Goal: Transaction & Acquisition: Obtain resource

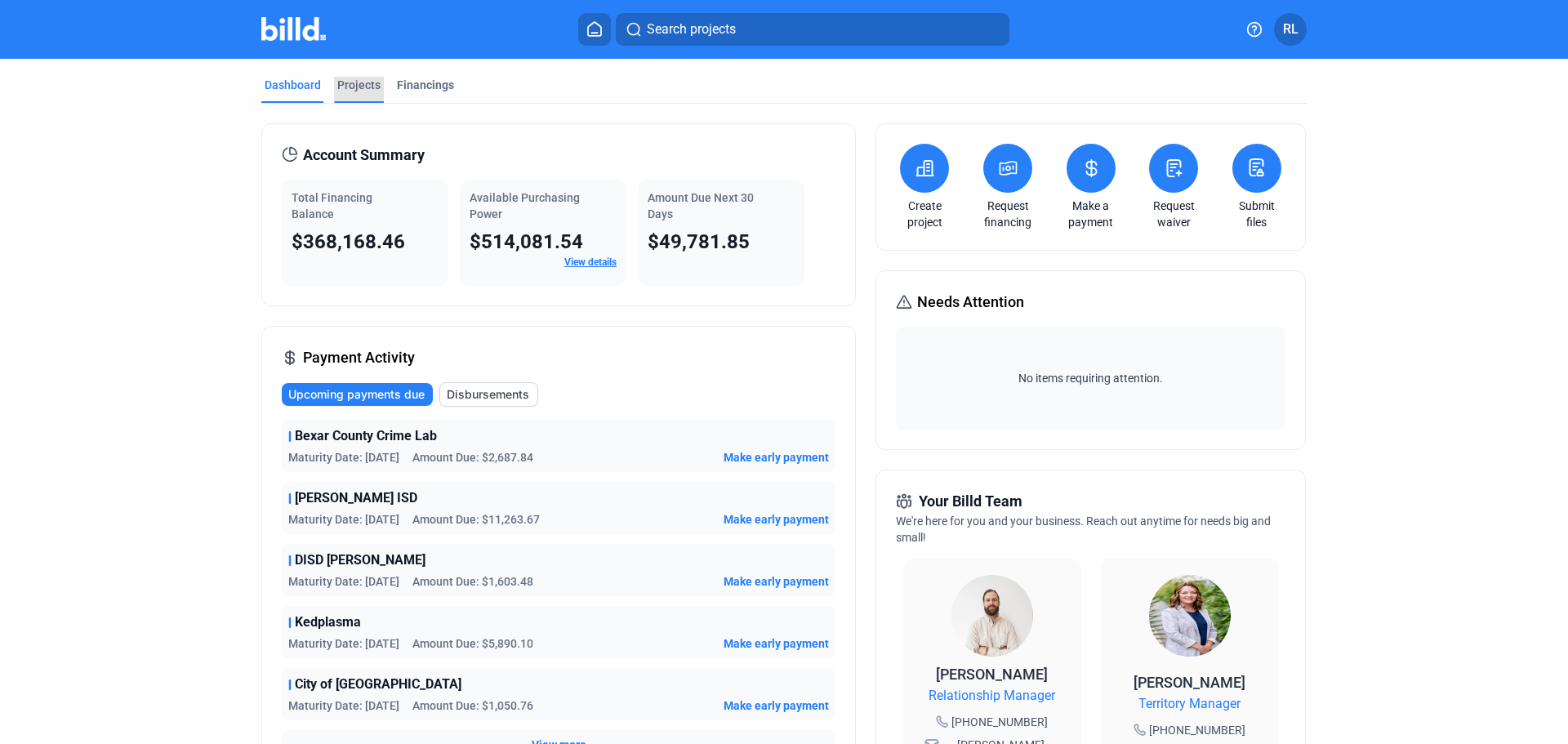
click at [343, 81] on div "Projects" at bounding box center [359, 85] width 43 height 16
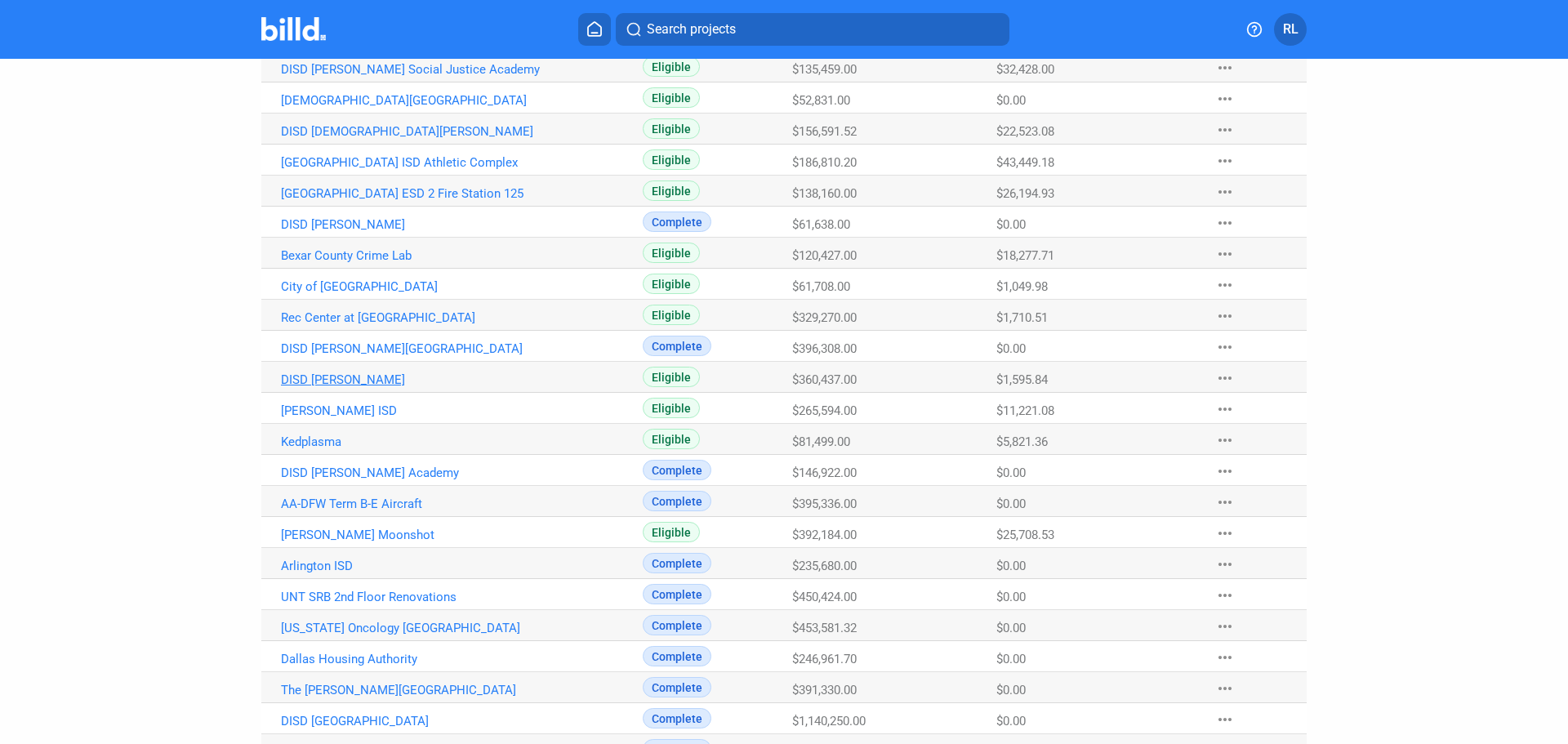
scroll to position [501, 0]
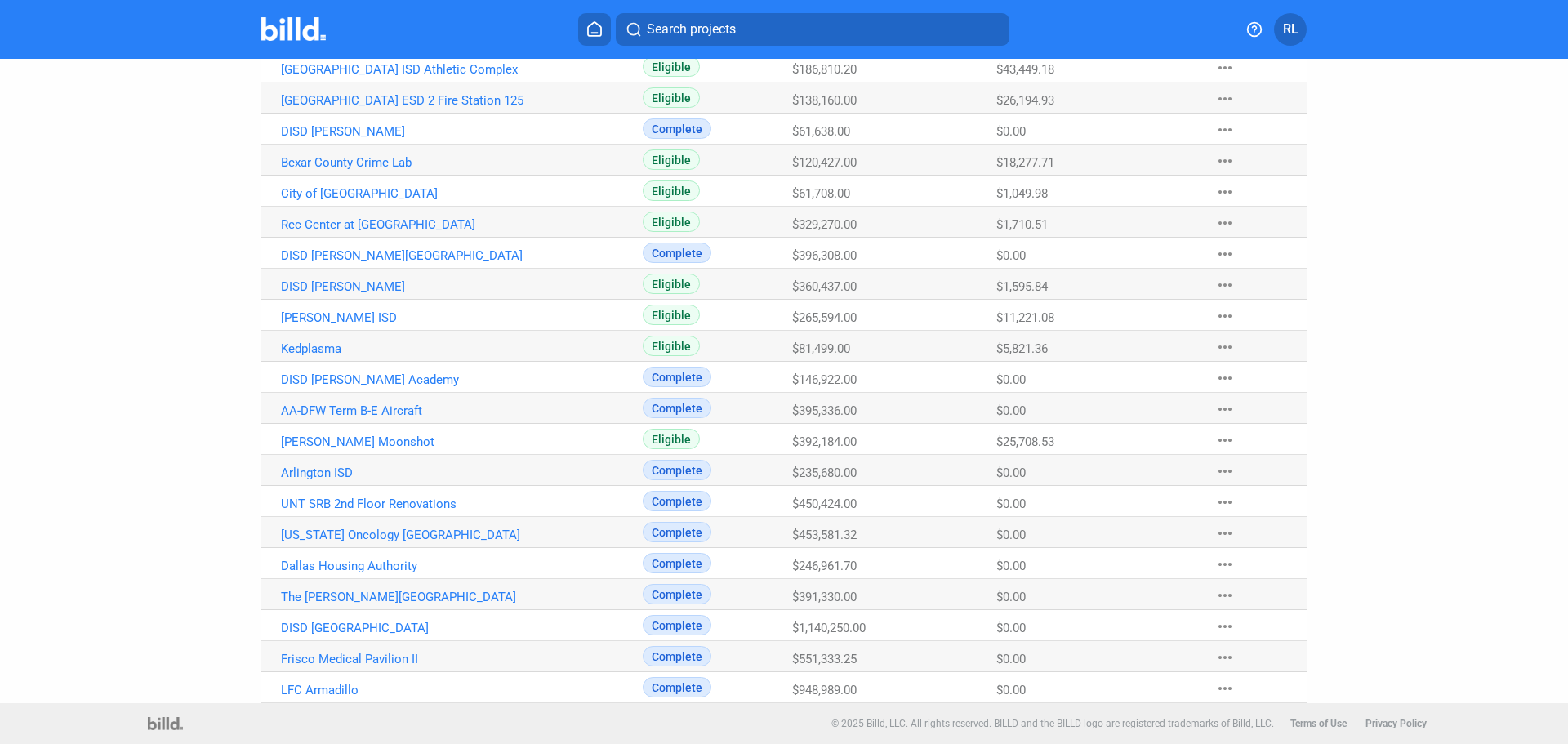
click at [689, 32] on span "Search projects" at bounding box center [691, 29] width 89 height 20
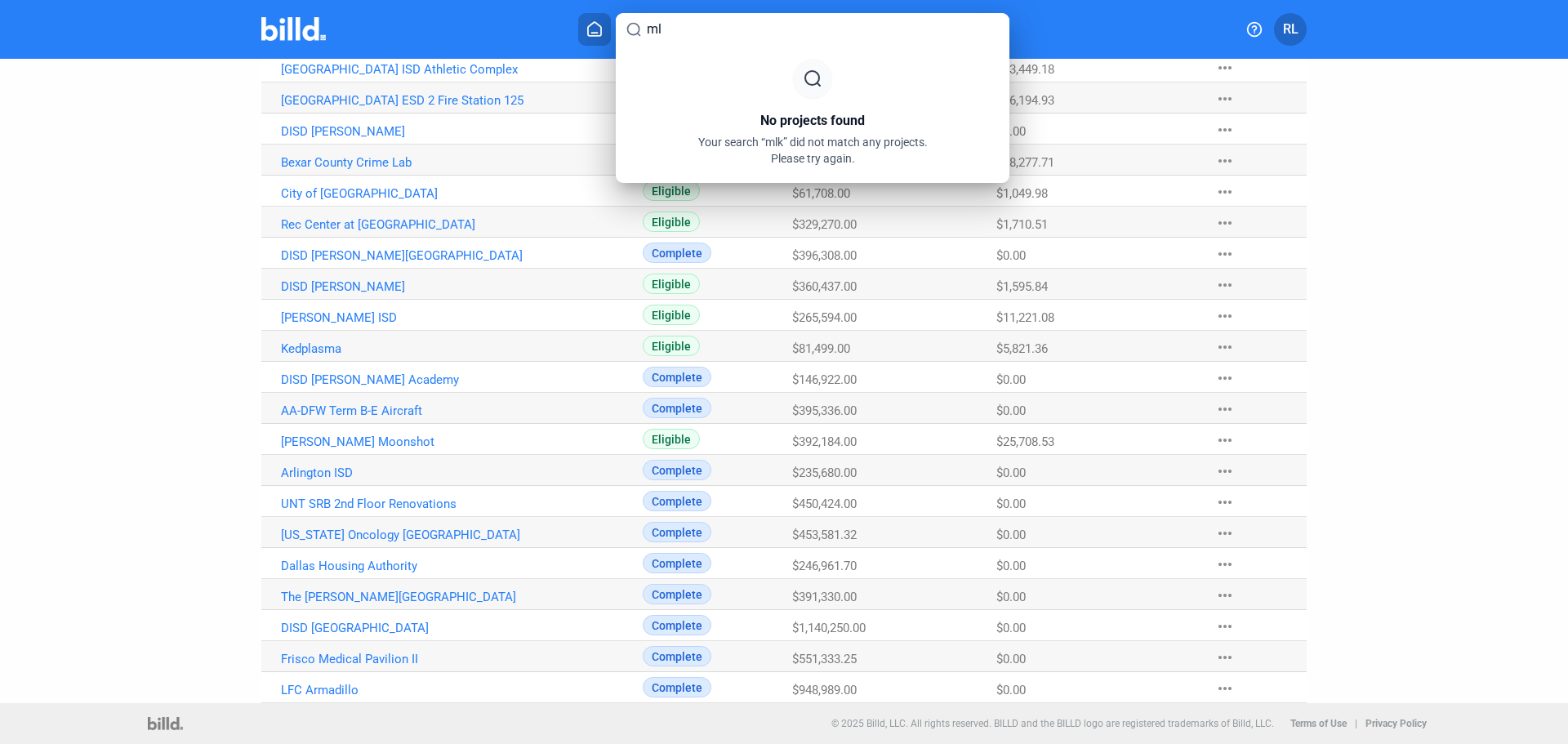
type input "m"
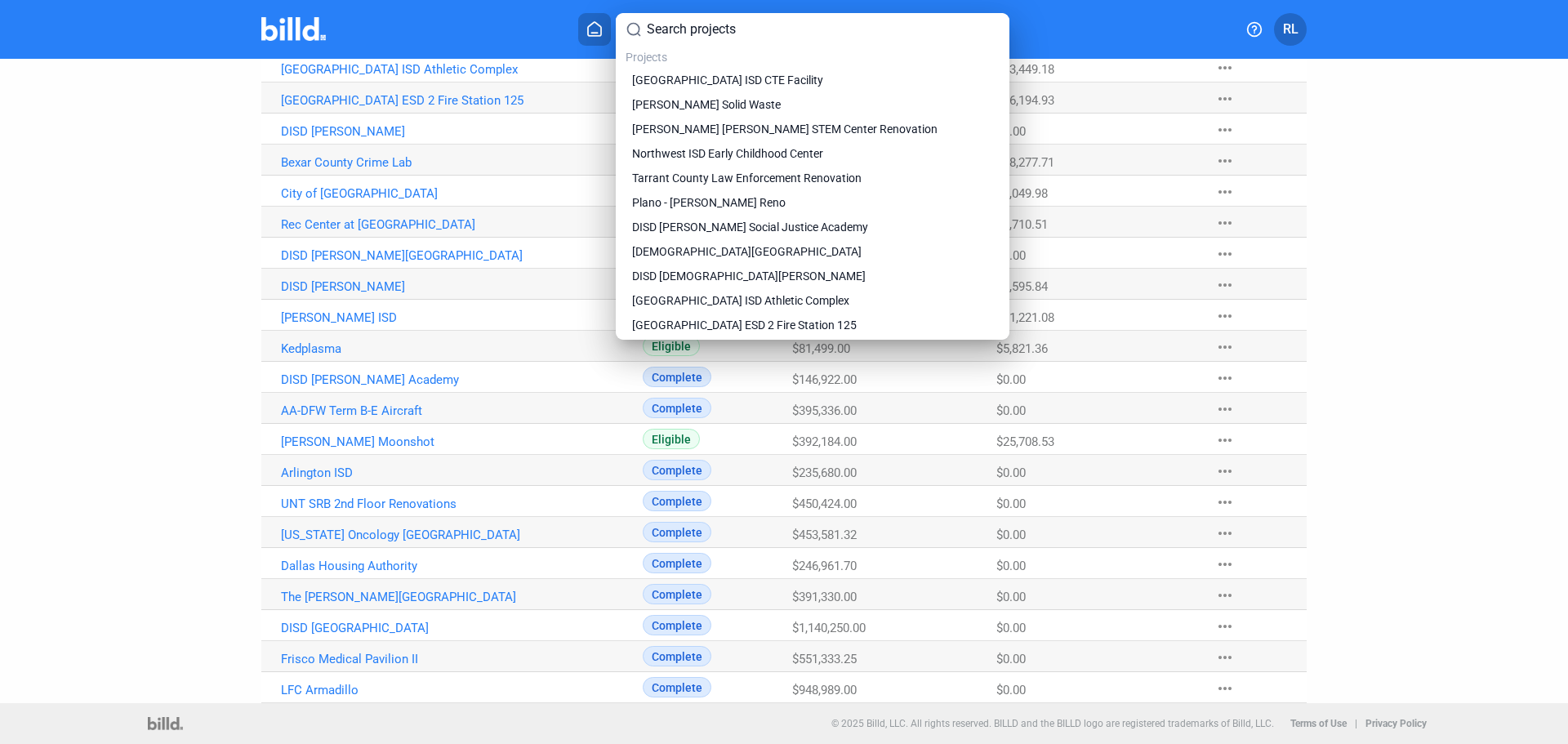
type input "s"
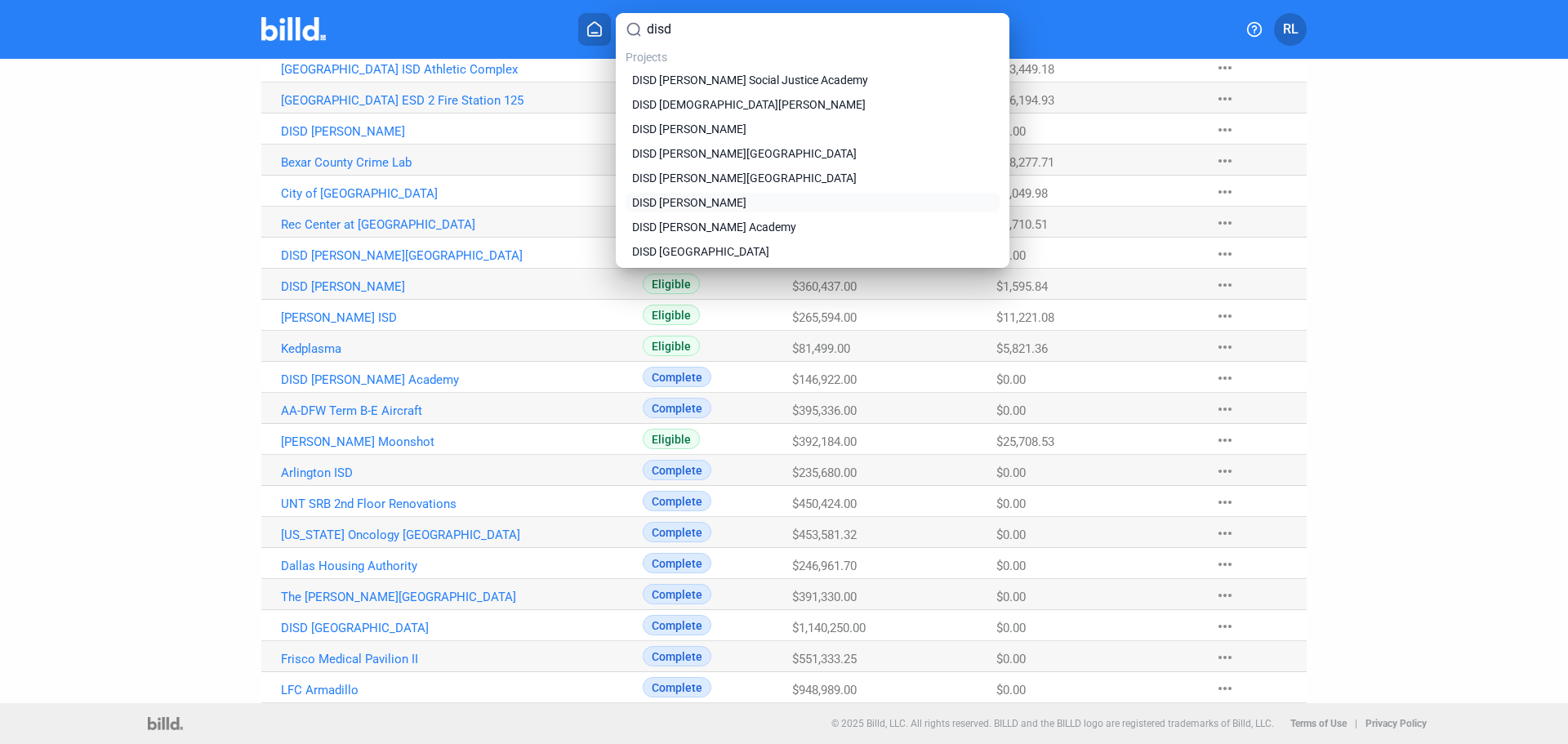
type input "disd"
click at [727, 197] on span "DISD [PERSON_NAME]" at bounding box center [690, 202] width 114 height 16
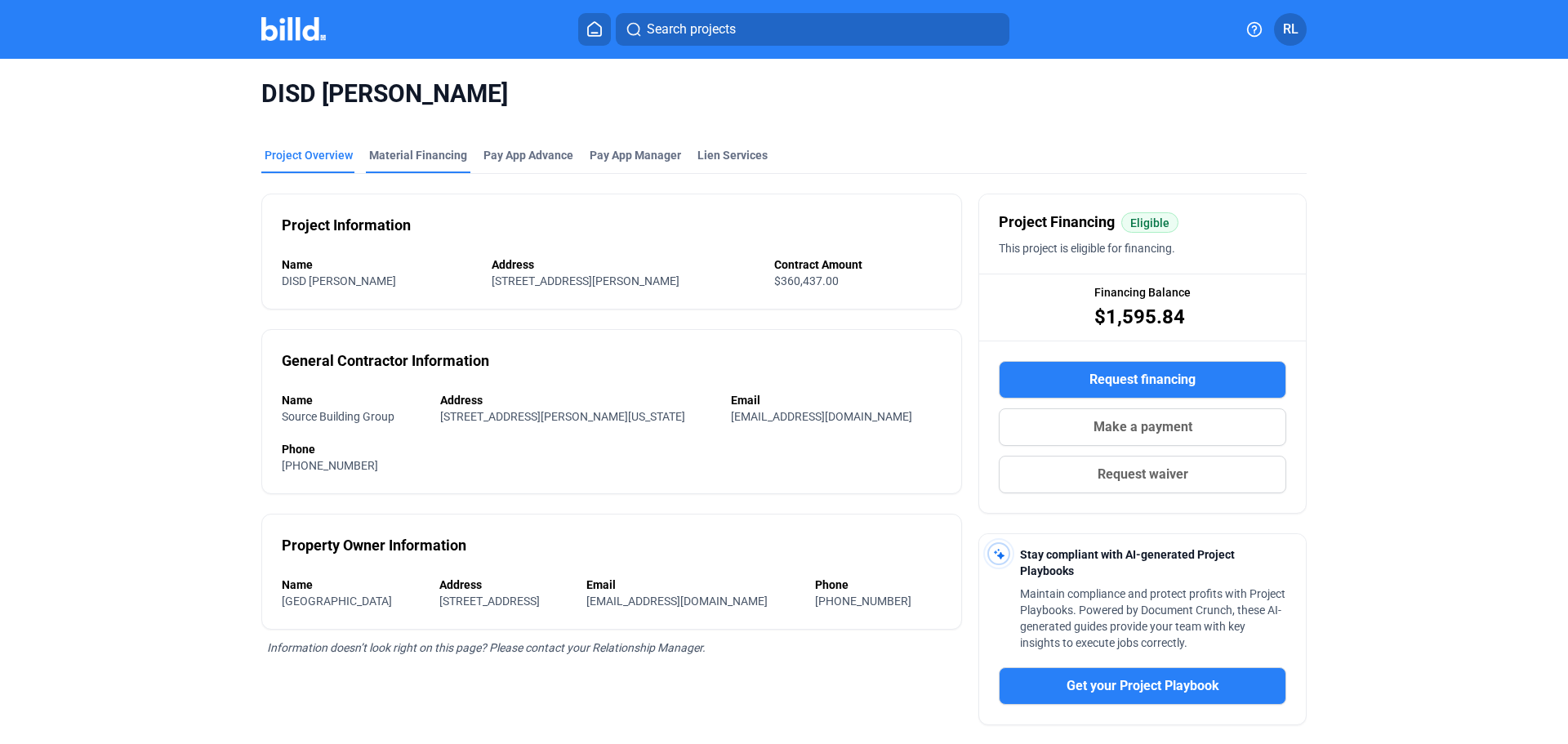
click at [441, 149] on div "Material Financing" at bounding box center [418, 155] width 98 height 16
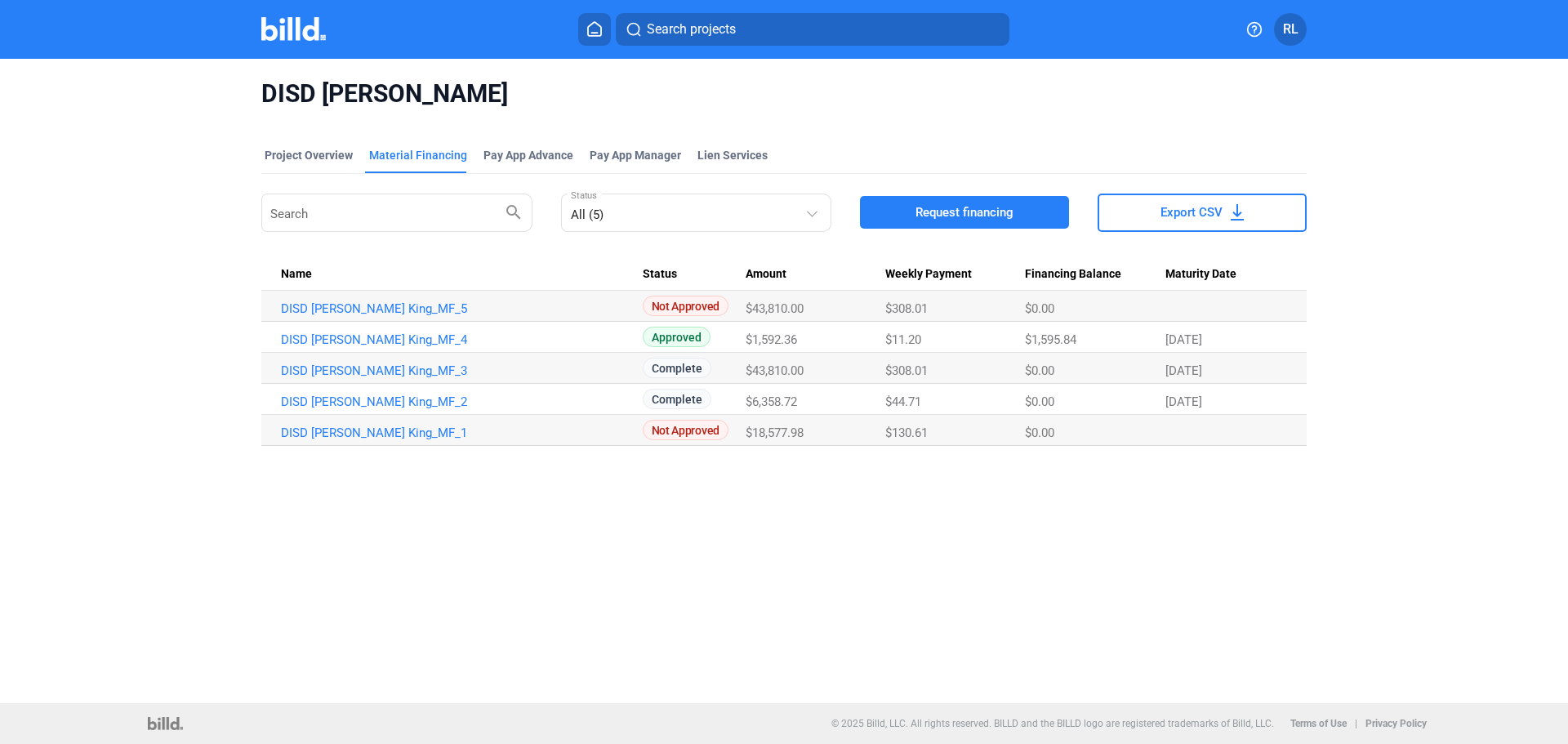
click at [384, 299] on td "DISD [PERSON_NAME] King_MF_5" at bounding box center [452, 307] width 381 height 31
click at [387, 305] on link "DISD [PERSON_NAME] King_MF_5" at bounding box center [462, 308] width 362 height 15
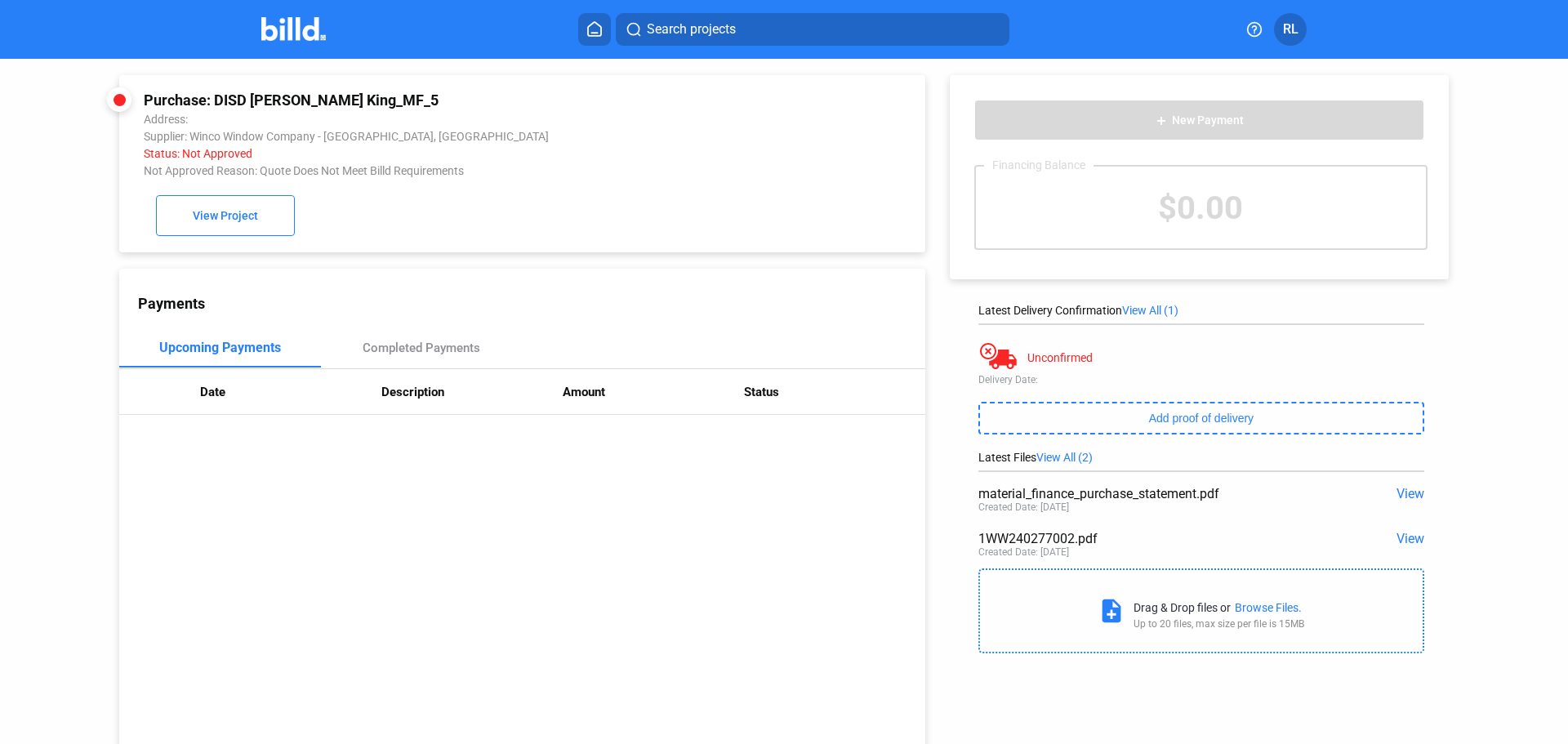
click at [1405, 541] on span "View" at bounding box center [1410, 539] width 28 height 16
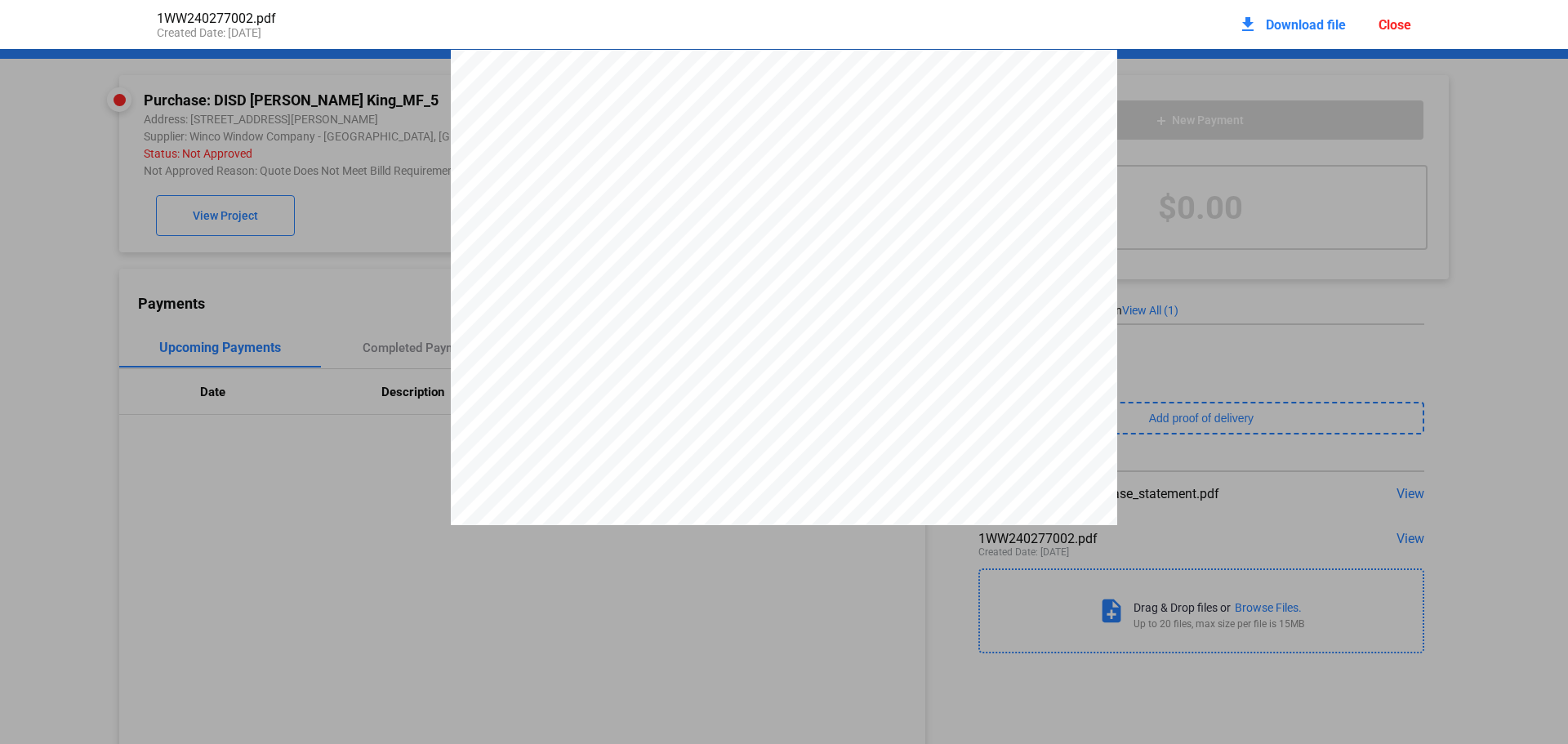
click at [1303, 23] on span "Download file" at bounding box center [1306, 25] width 80 height 16
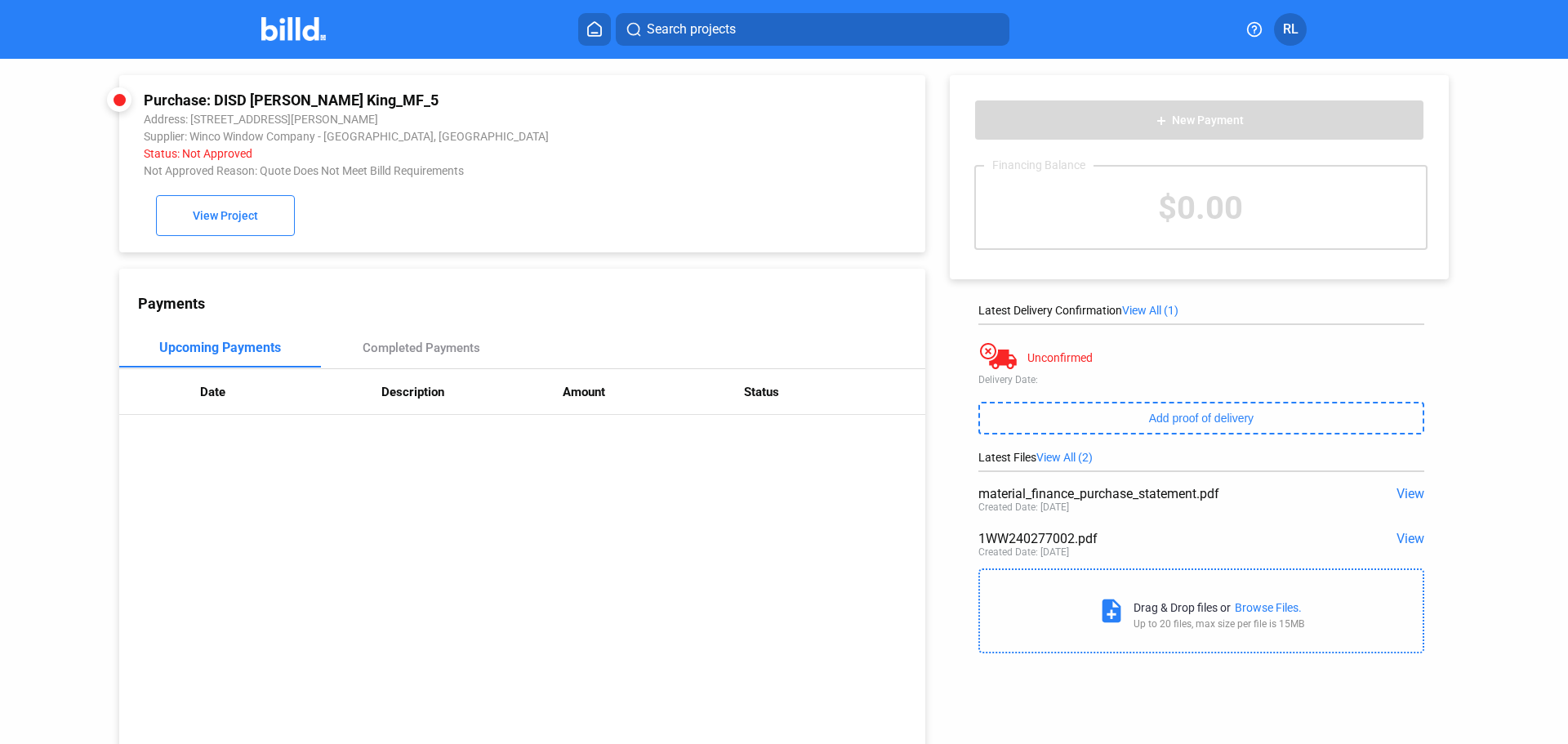
click at [273, 31] on img at bounding box center [294, 29] width 64 height 23
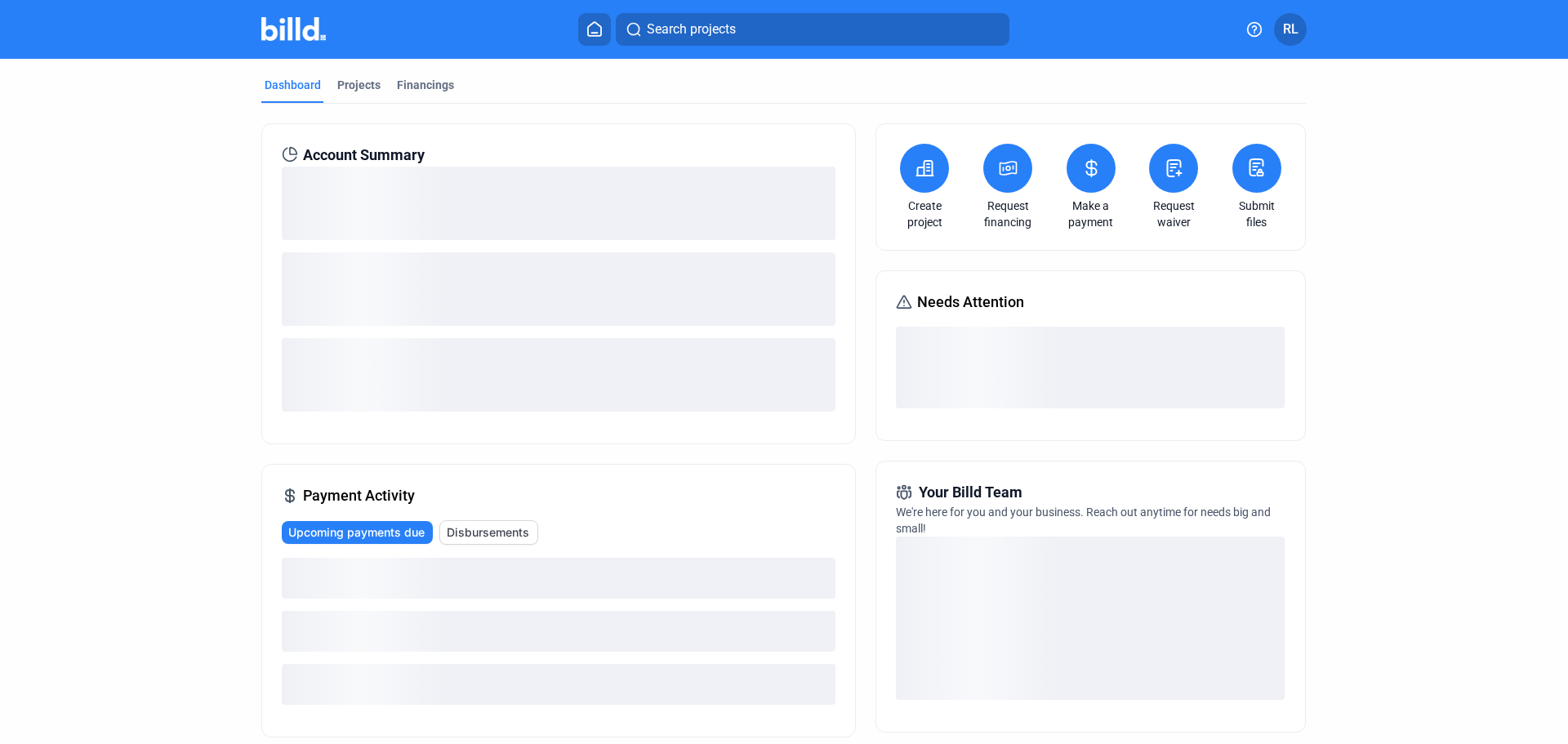
click at [599, 22] on icon at bounding box center [594, 29] width 16 height 16
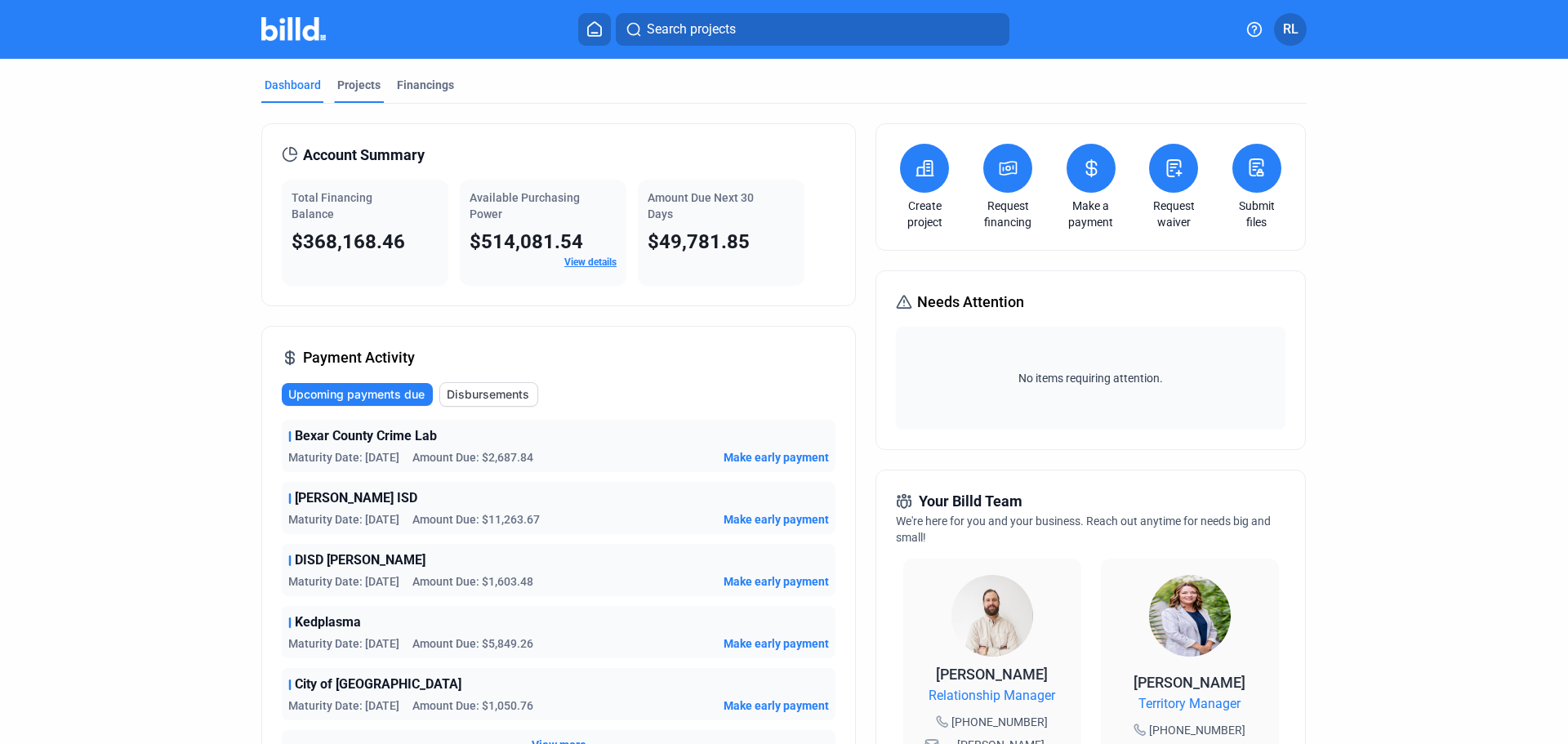
click at [349, 85] on div "Projects" at bounding box center [359, 85] width 43 height 16
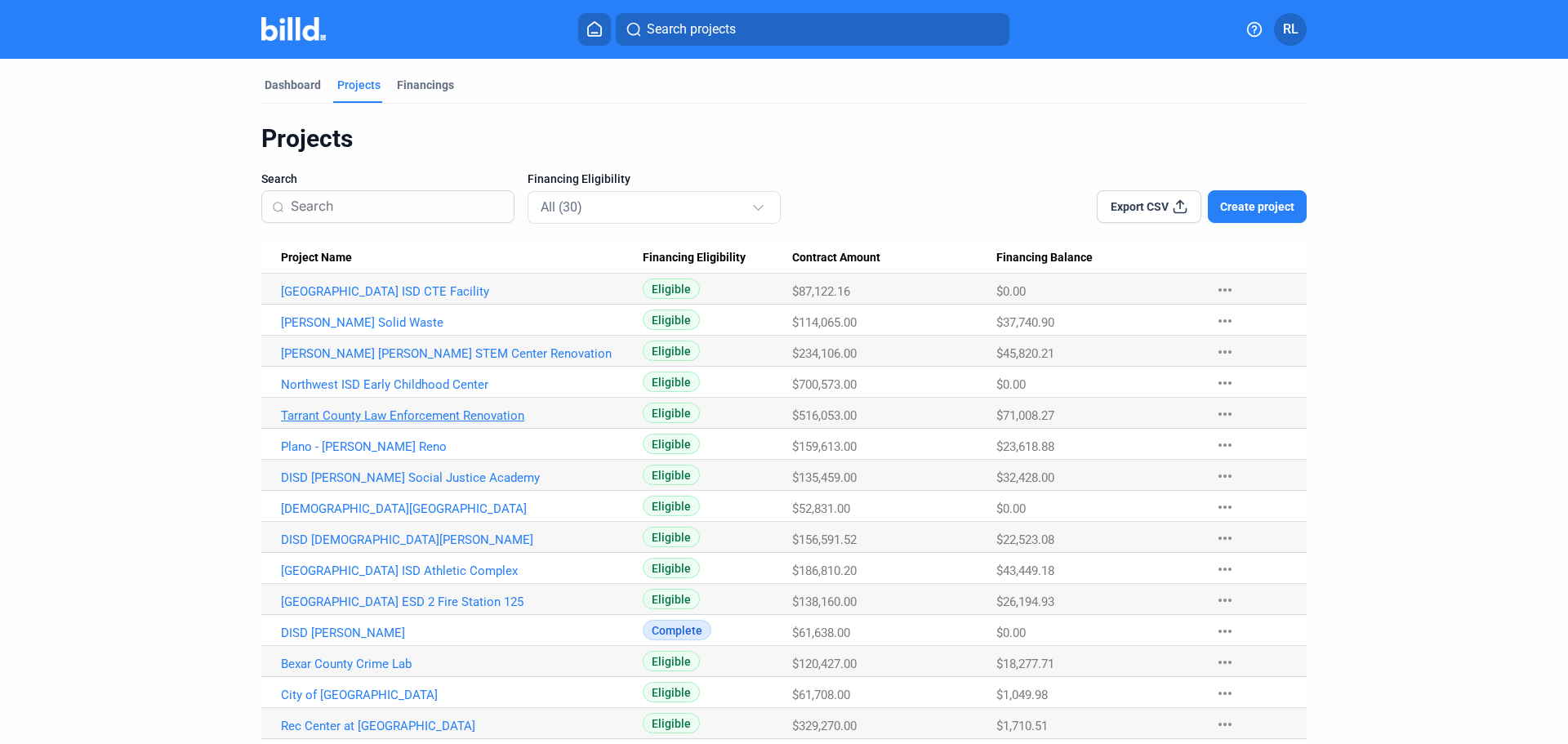
click at [362, 419] on link "Tarrant County Law Enforcement Renovation" at bounding box center [462, 415] width 362 height 15
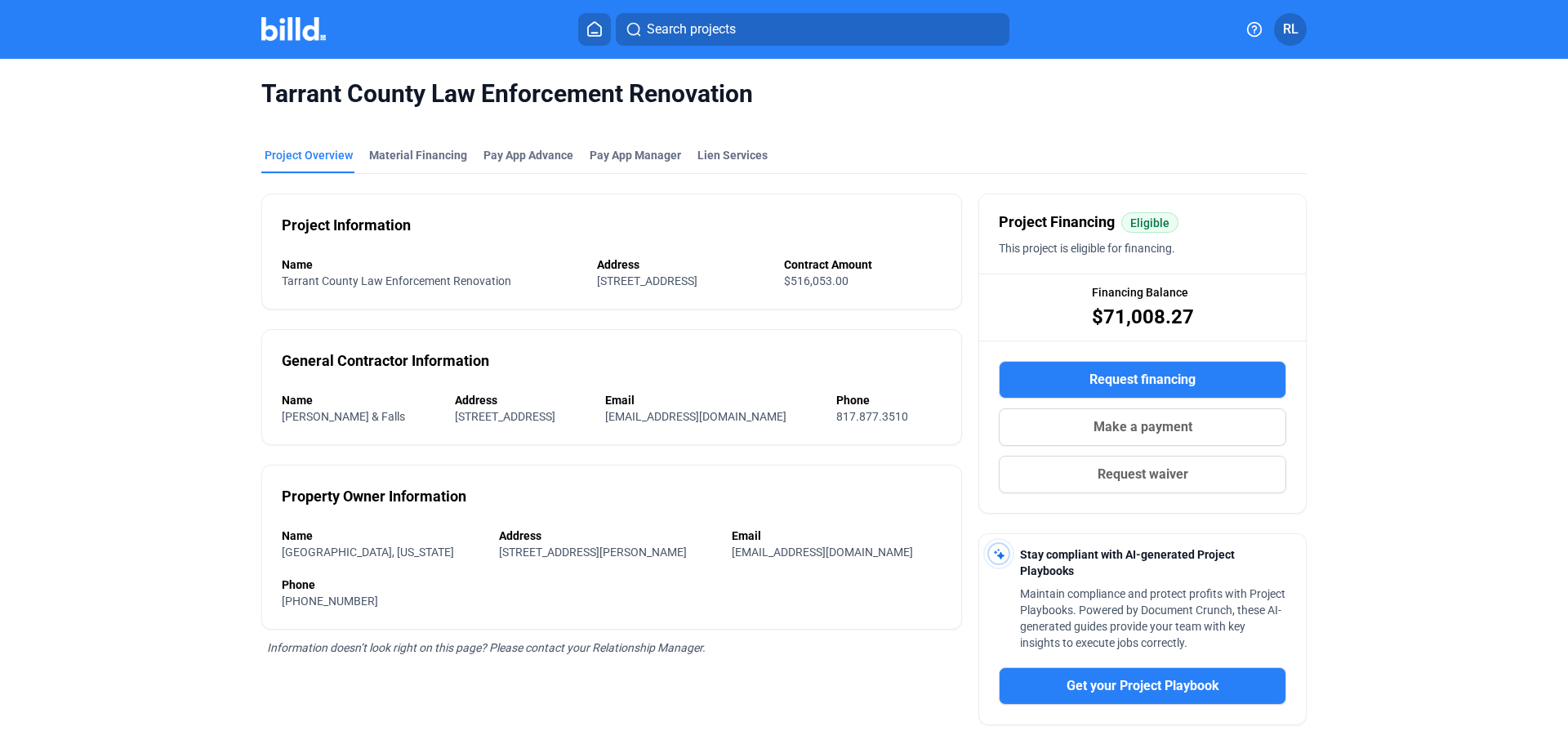
click at [1210, 373] on button "Request financing" at bounding box center [1143, 379] width 288 height 37
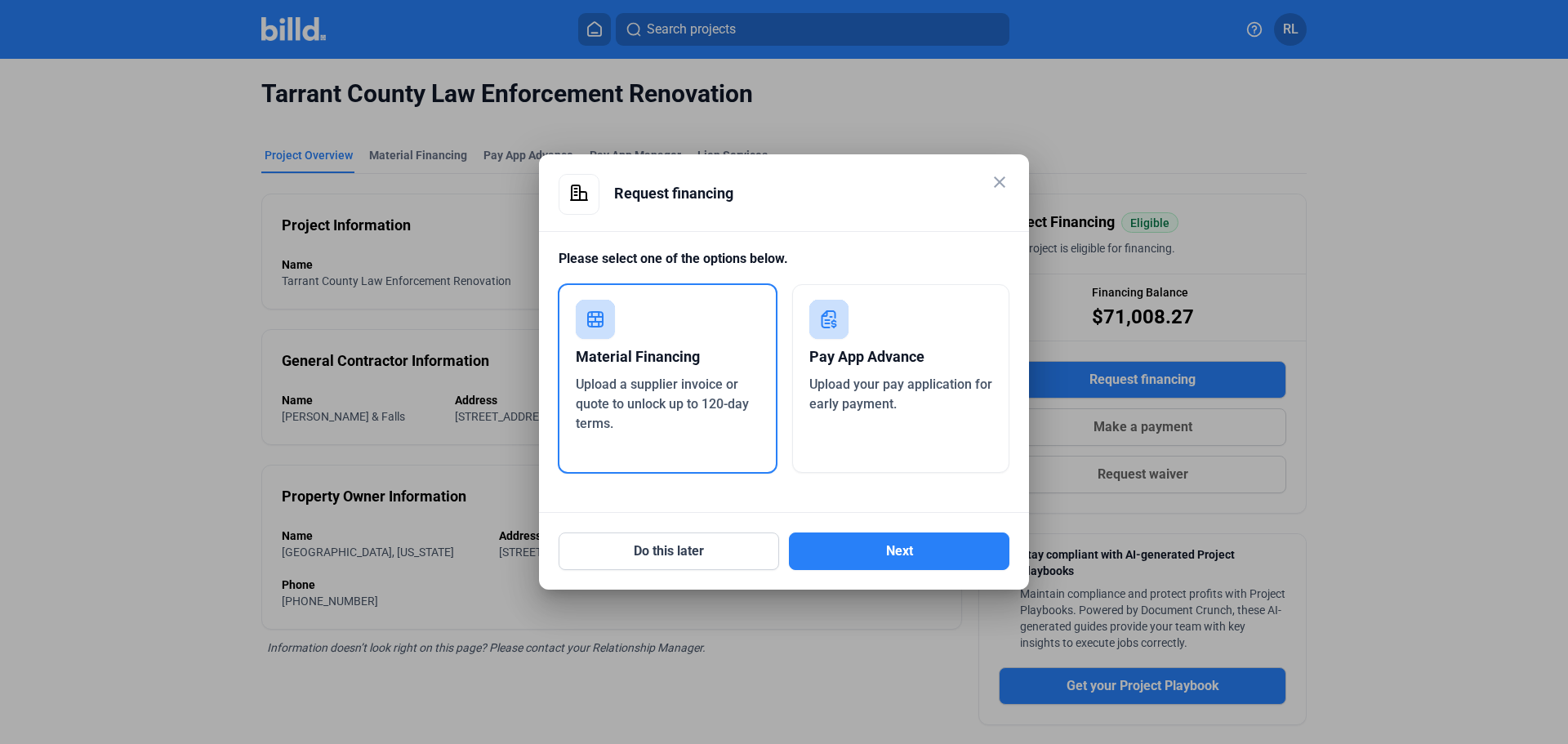
click at [694, 320] on div "Material Financing Upload a supplier invoice or quote to unlock up to 120-day t…" at bounding box center [668, 378] width 220 height 191
click at [873, 560] on button "Next" at bounding box center [899, 551] width 221 height 37
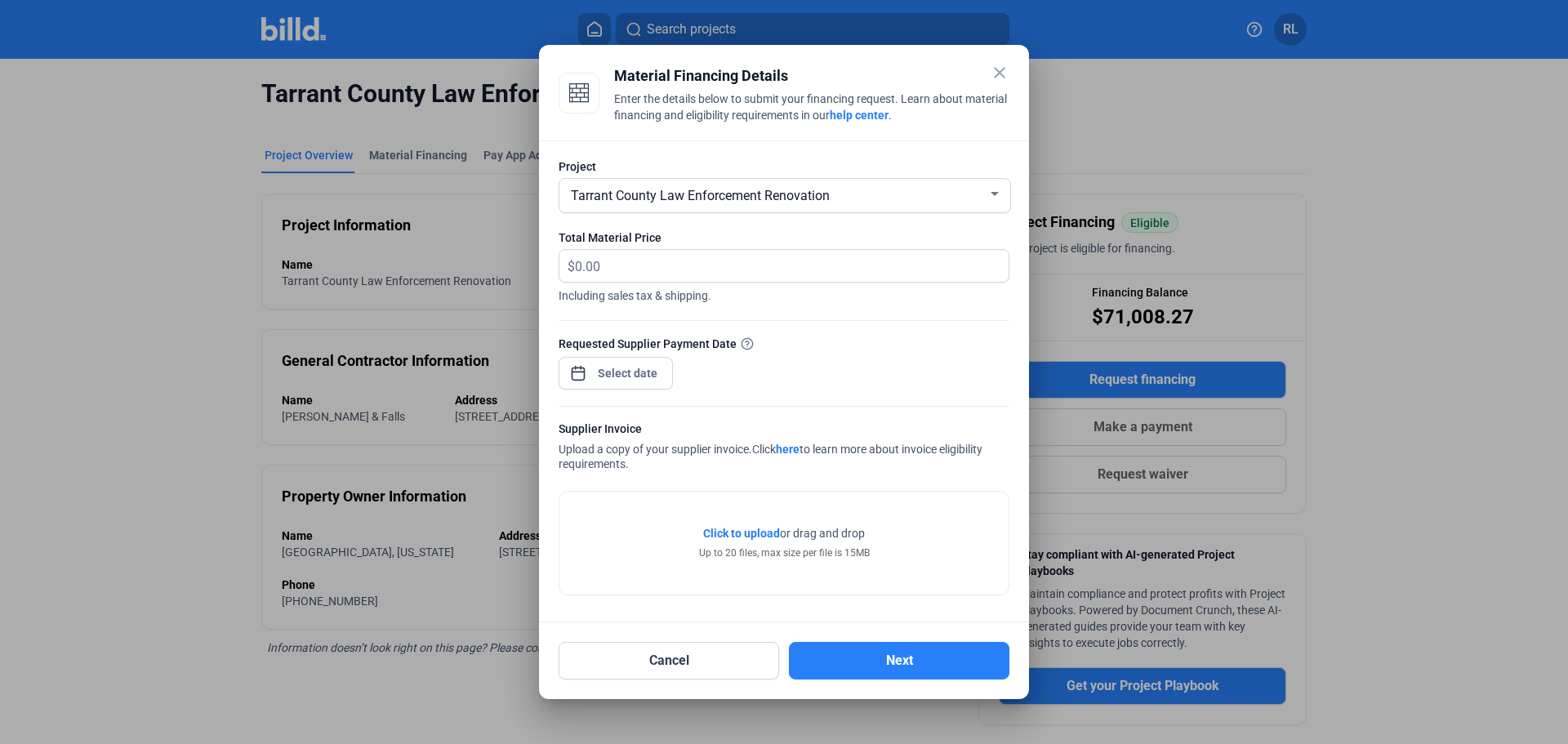
click at [917, 154] on div "Project Tarrant County Law Enforcement Renovation Total Material Price $ Includ…" at bounding box center [784, 381] width 490 height 482
click at [598, 268] on input "text" at bounding box center [792, 266] width 434 height 32
type input "21,676.00"
click at [577, 373] on span "Open calendar" at bounding box center [578, 365] width 39 height 39
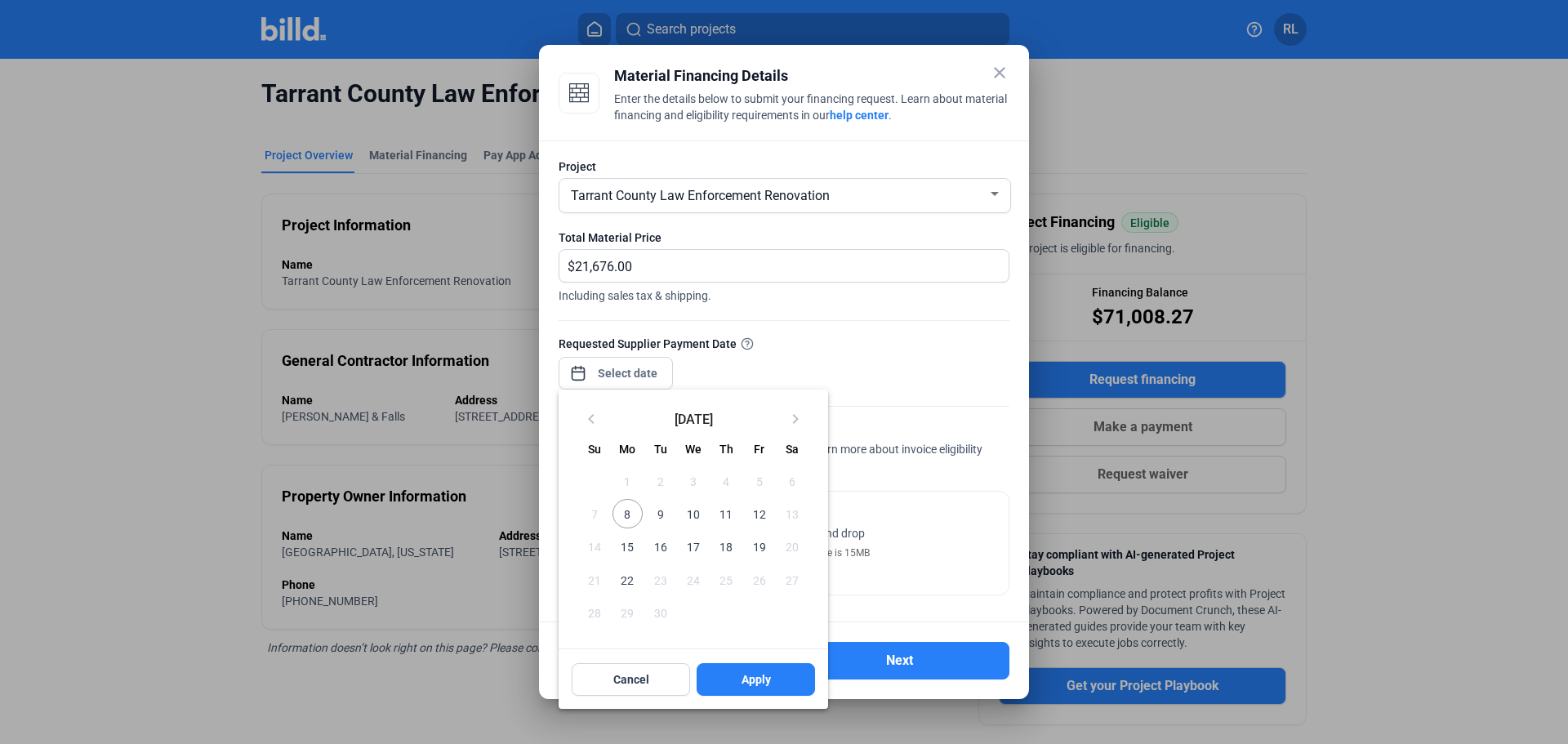
click at [631, 509] on span "8" at bounding box center [627, 514] width 29 height 29
click at [762, 673] on span "Apply" at bounding box center [756, 679] width 29 height 16
type input "[DATE]"
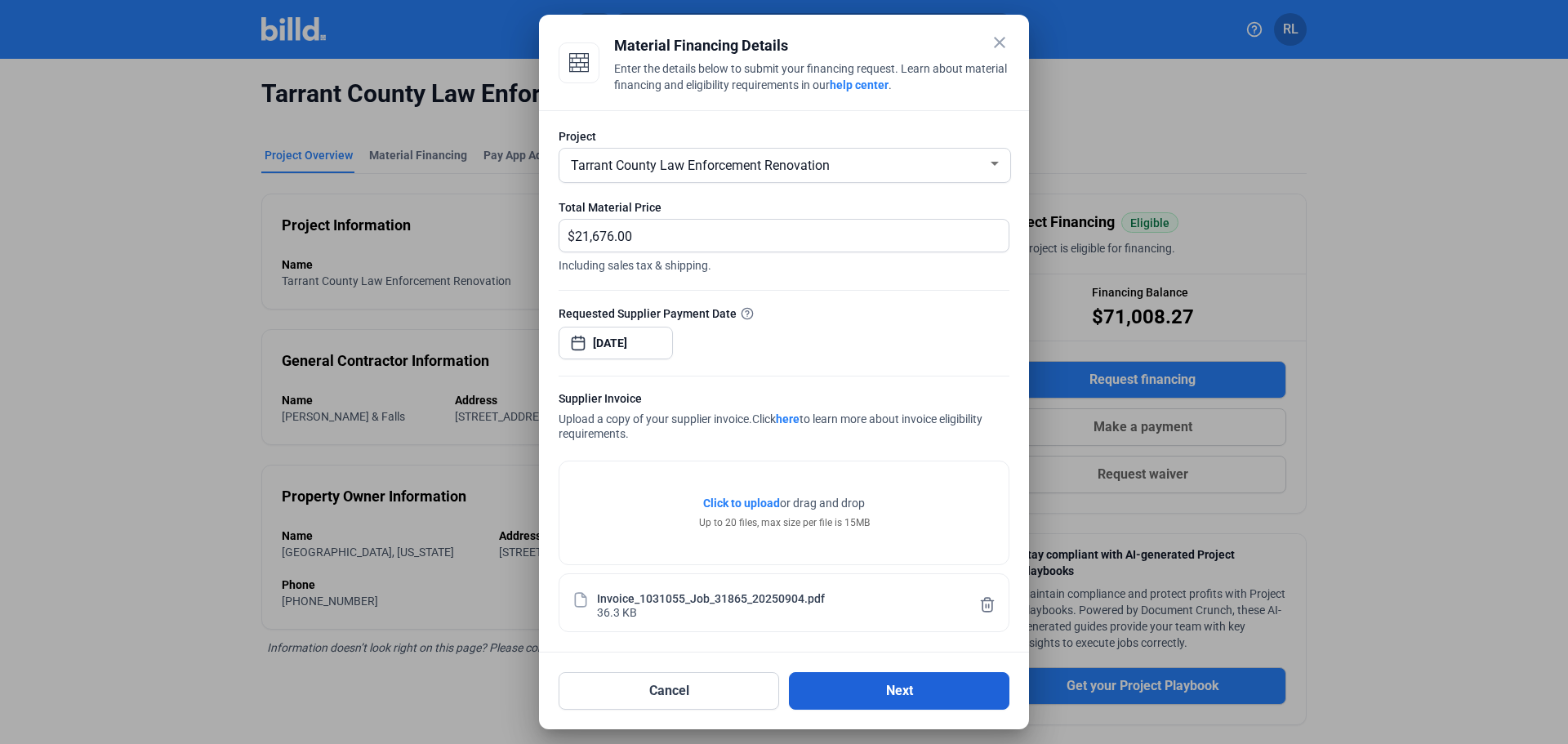
click at [865, 679] on button "Next" at bounding box center [899, 690] width 221 height 37
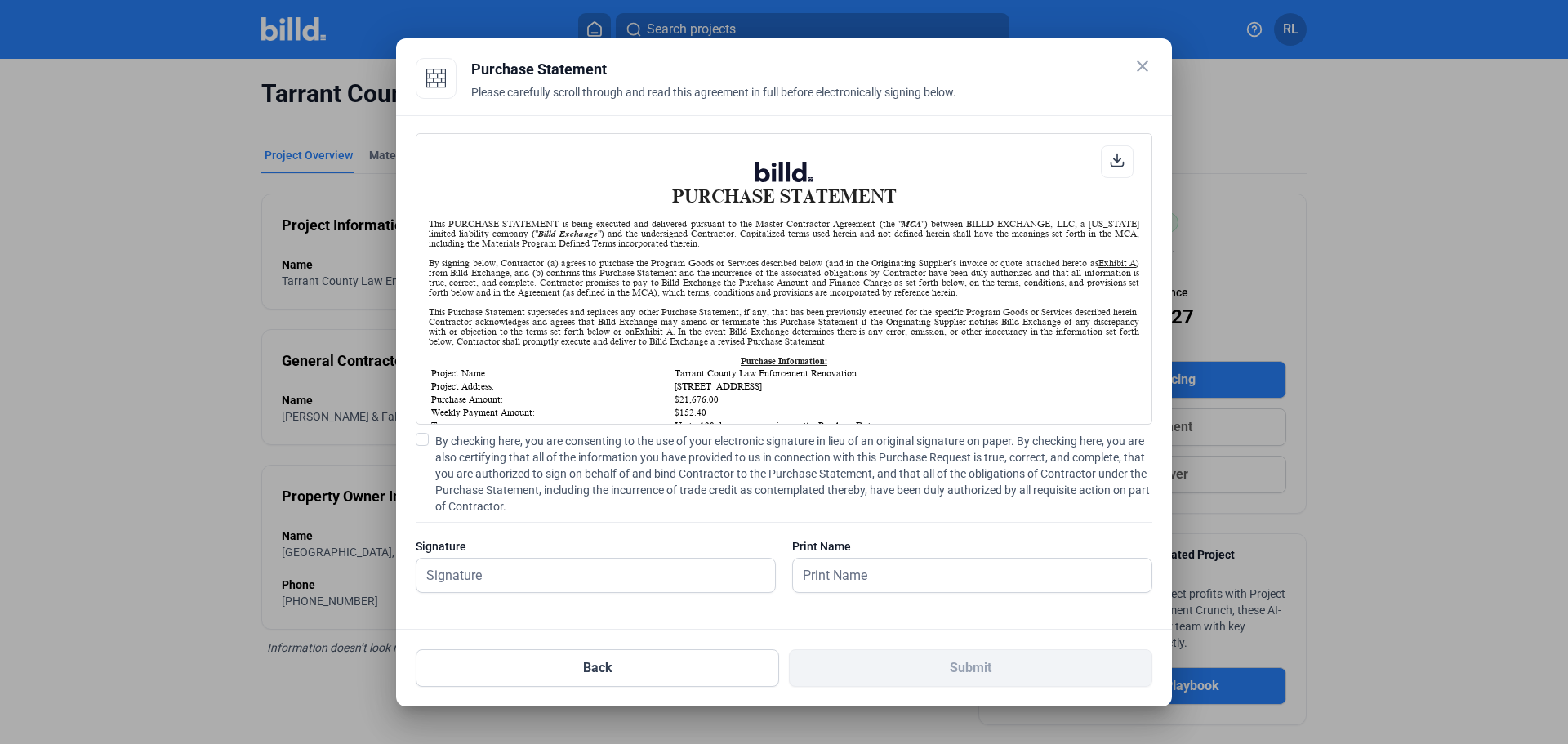
scroll to position [1, 0]
drag, startPoint x: 417, startPoint y: 440, endPoint x: 424, endPoint y: 444, distance: 8.1
click at [420, 441] on span at bounding box center [422, 439] width 13 height 13
click at [0, 0] on input "By checking here, you are consenting to the use of your electronic signature in…" at bounding box center [0, 0] width 0 height 0
click at [583, 577] on input "text" at bounding box center [596, 575] width 359 height 34
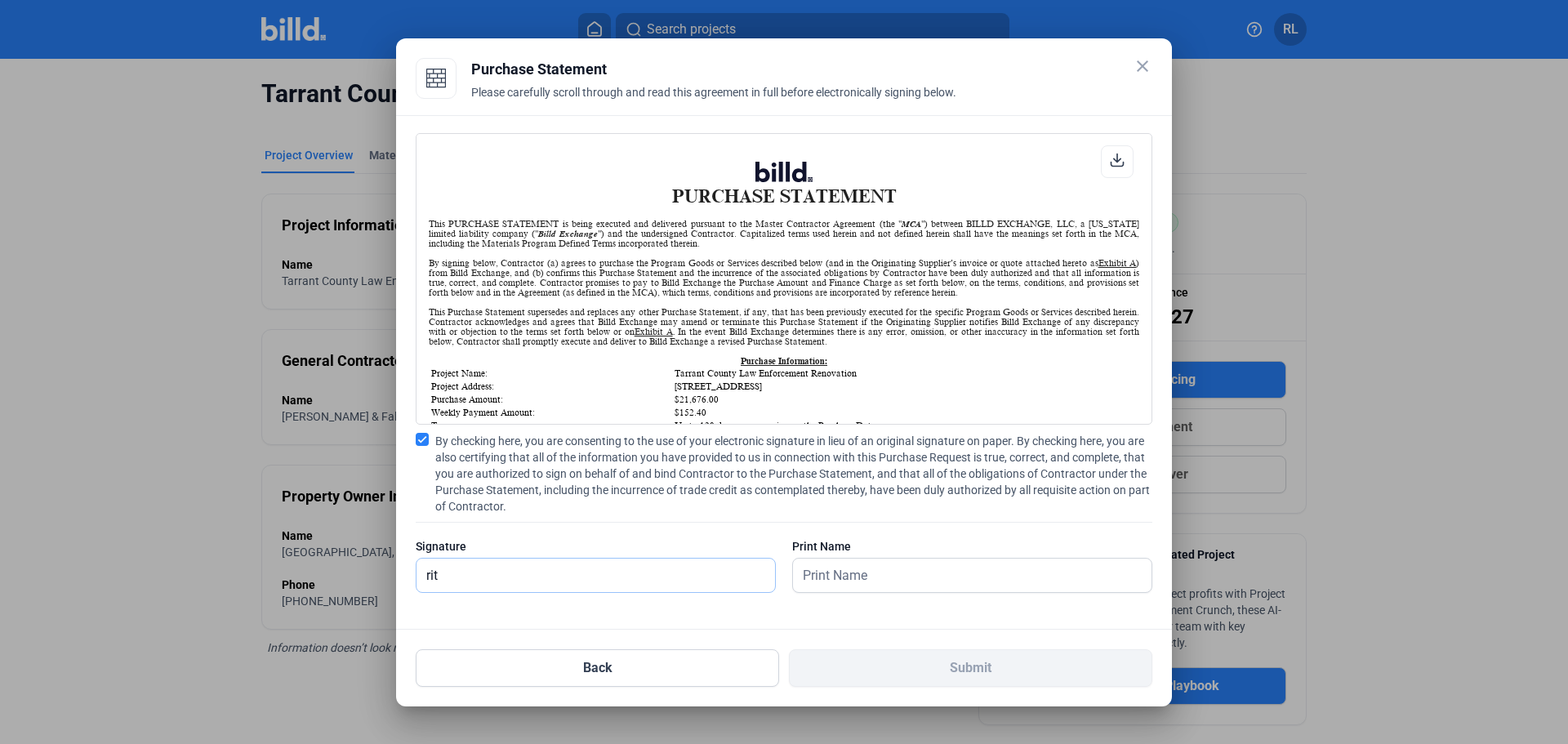
type input "[PERSON_NAME]"
click at [849, 569] on input "text" at bounding box center [973, 575] width 359 height 34
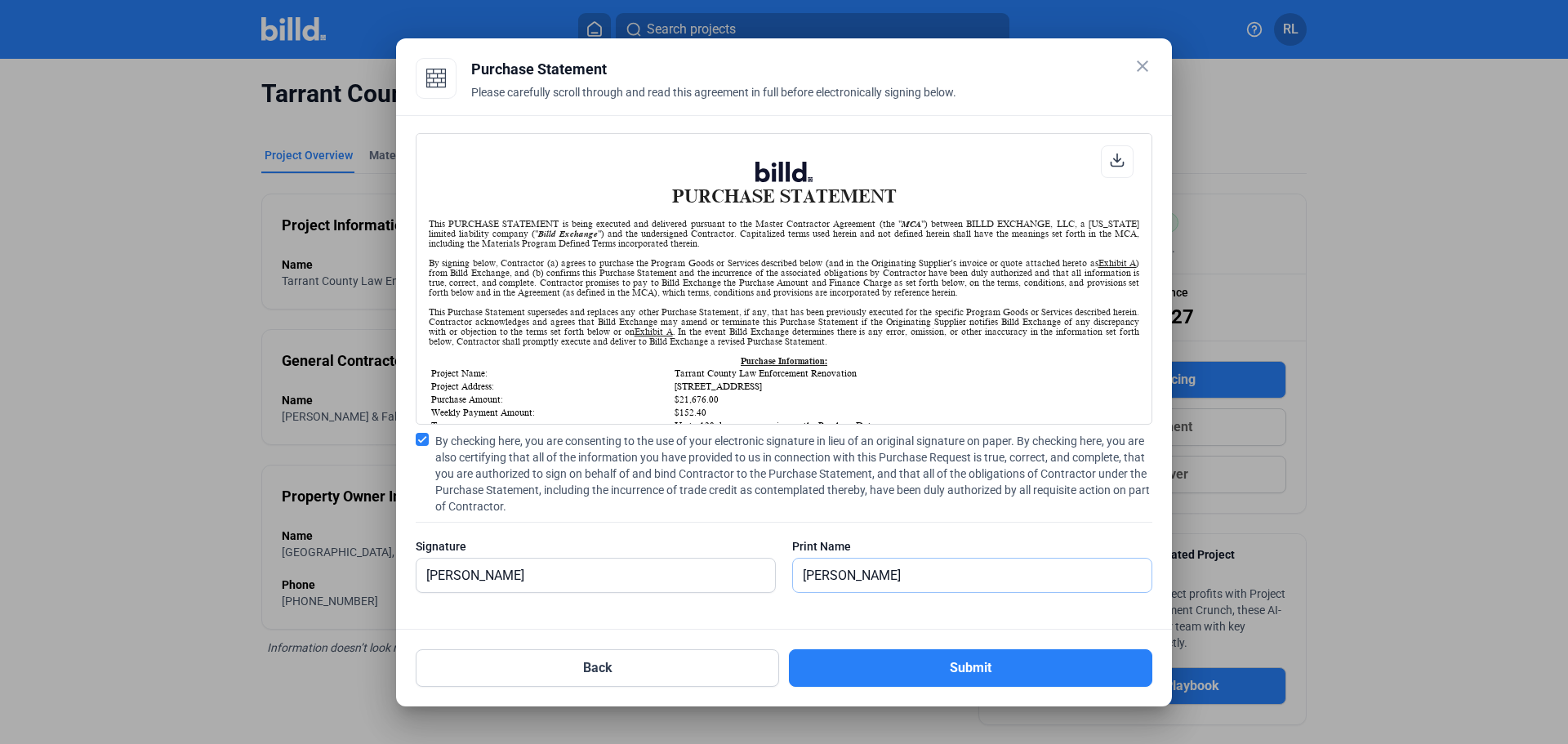
type input "[PERSON_NAME]"
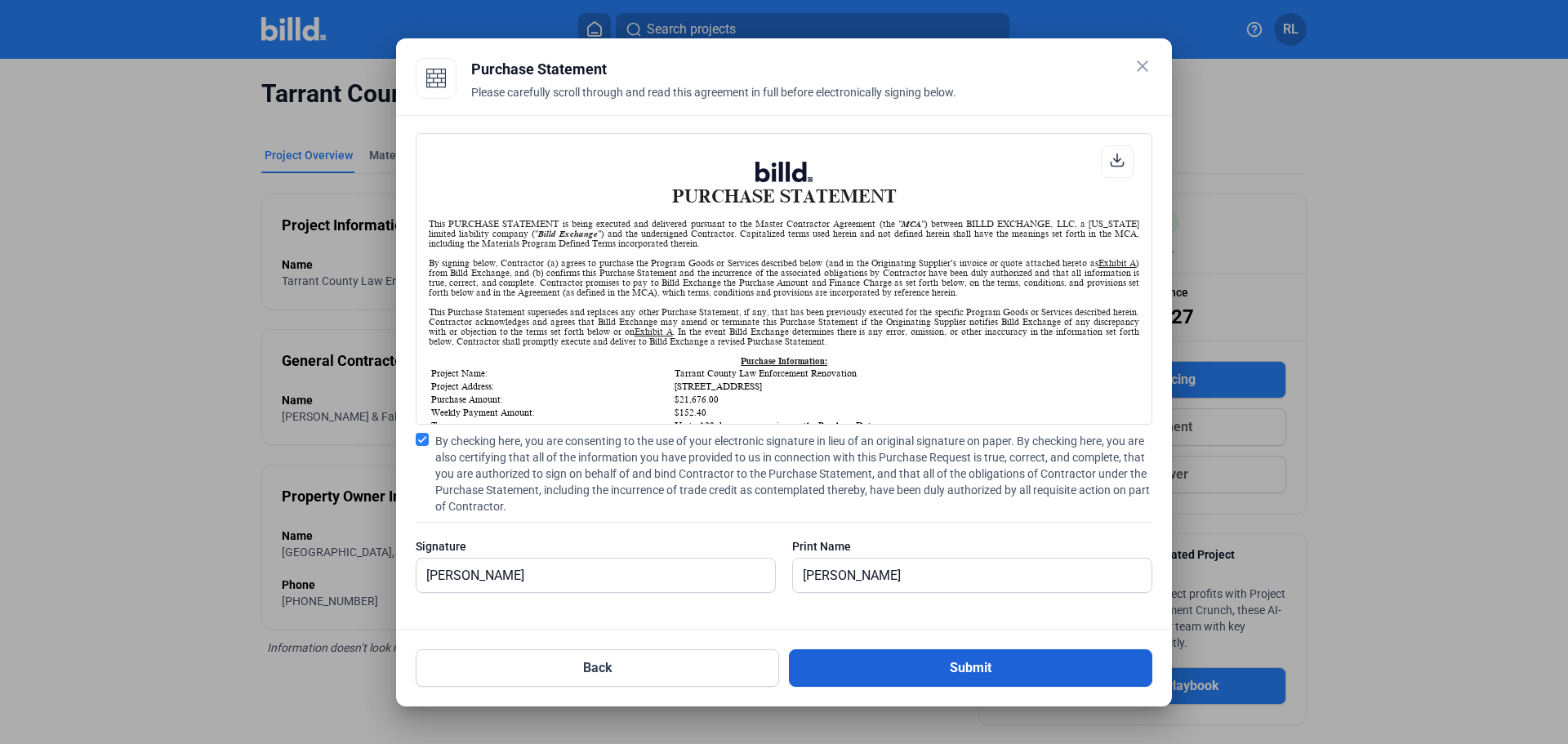
click at [886, 673] on button "Submit" at bounding box center [971, 668] width 364 height 37
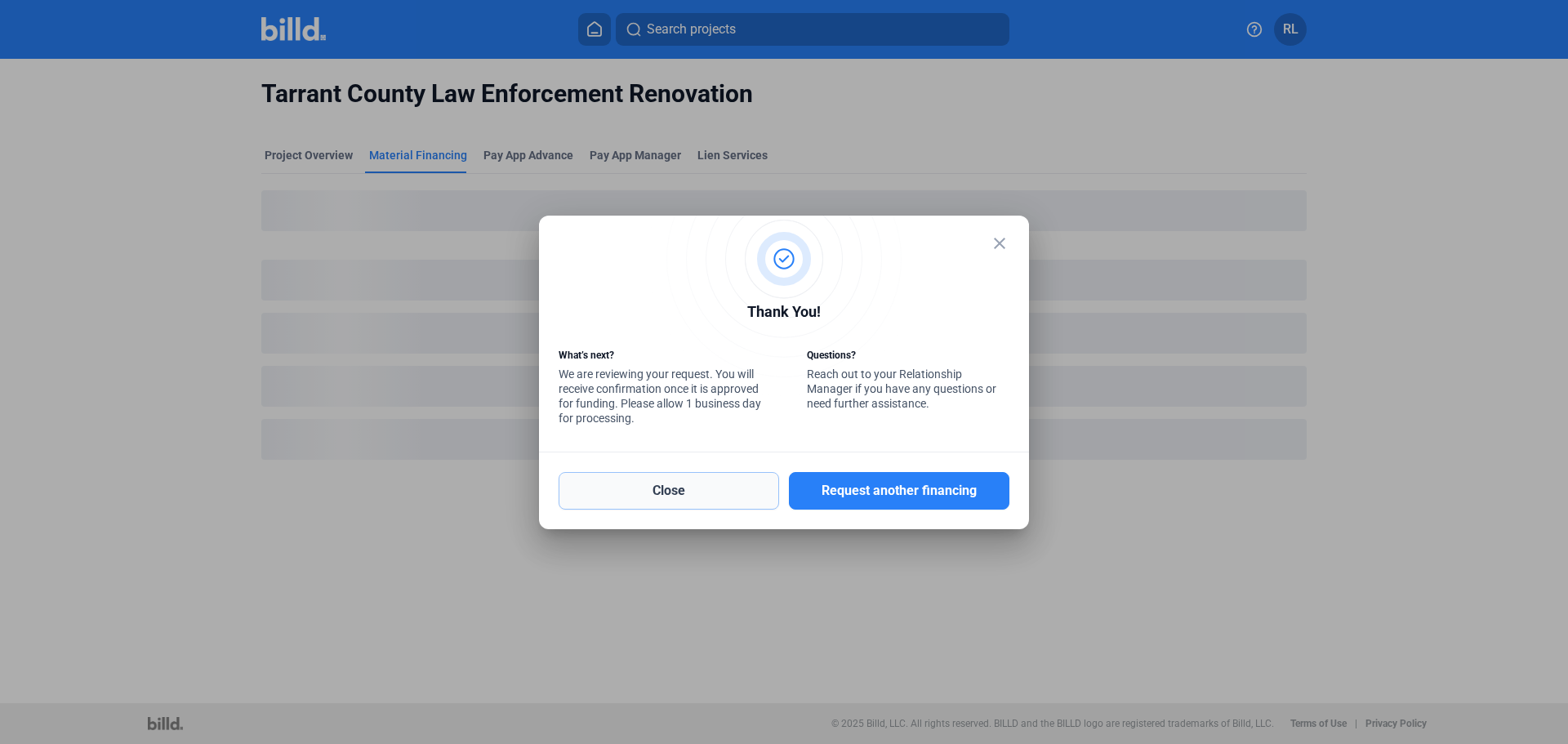
click at [729, 482] on button "Close" at bounding box center [669, 490] width 221 height 37
